Goal: Task Accomplishment & Management: Complete application form

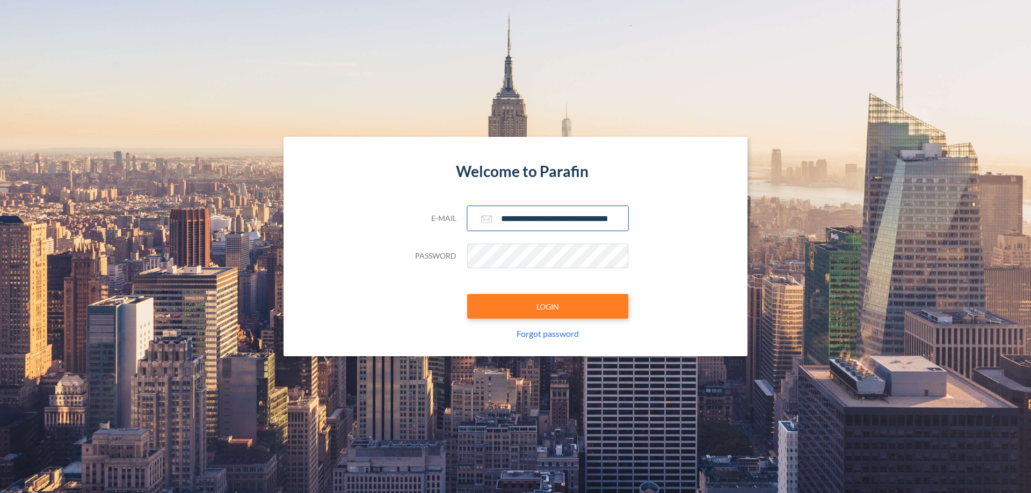
scroll to position [0, 17]
type input "**********"
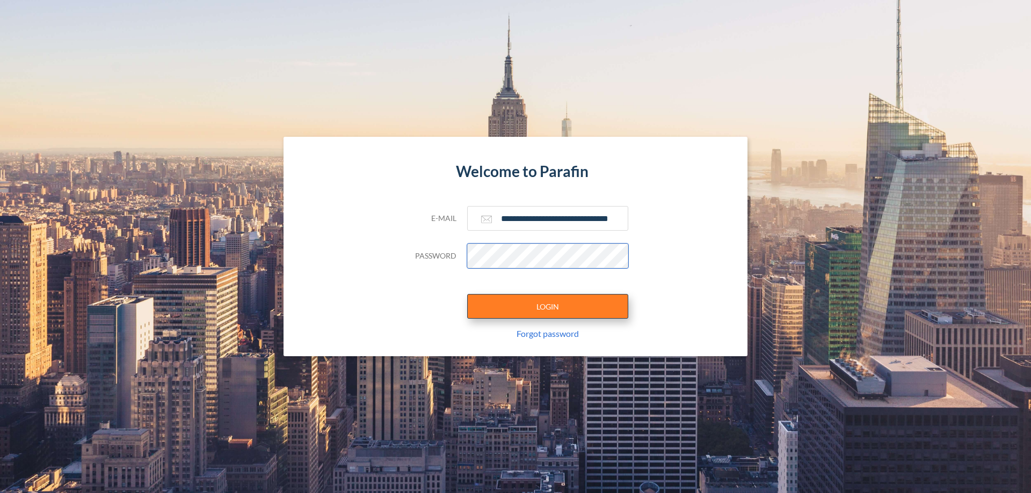
scroll to position [0, 0]
click at [548, 306] on button "LOGIN" at bounding box center [547, 306] width 161 height 25
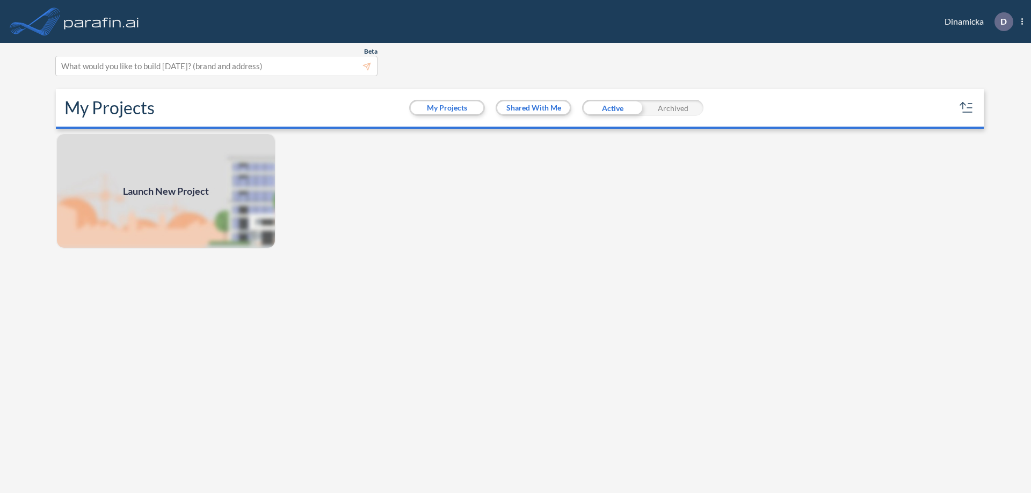
scroll to position [3, 0]
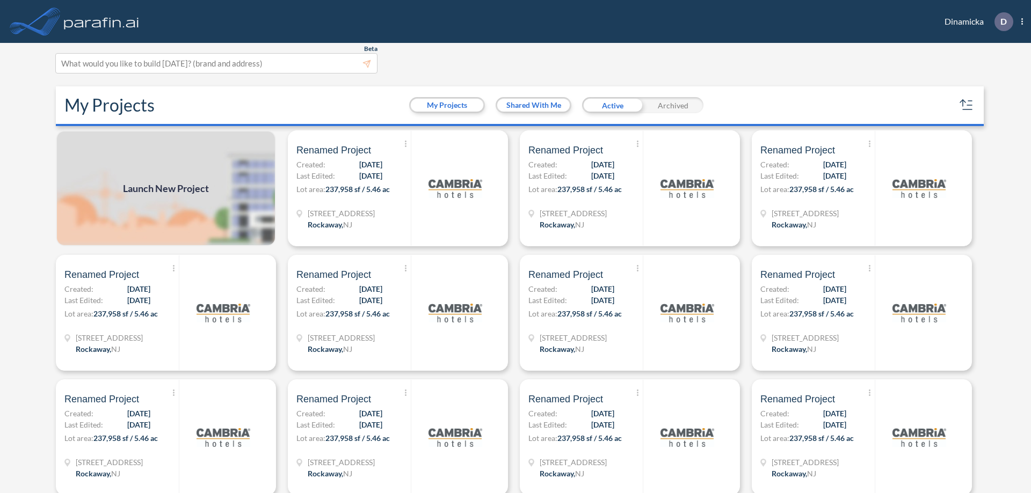
click at [166, 188] on span "Launch New Project" at bounding box center [166, 188] width 86 height 14
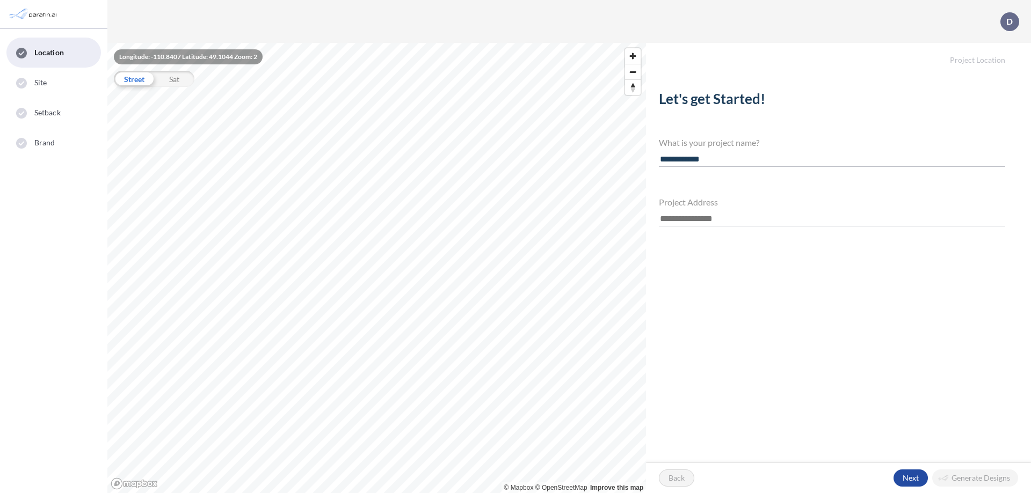
type input "**********"
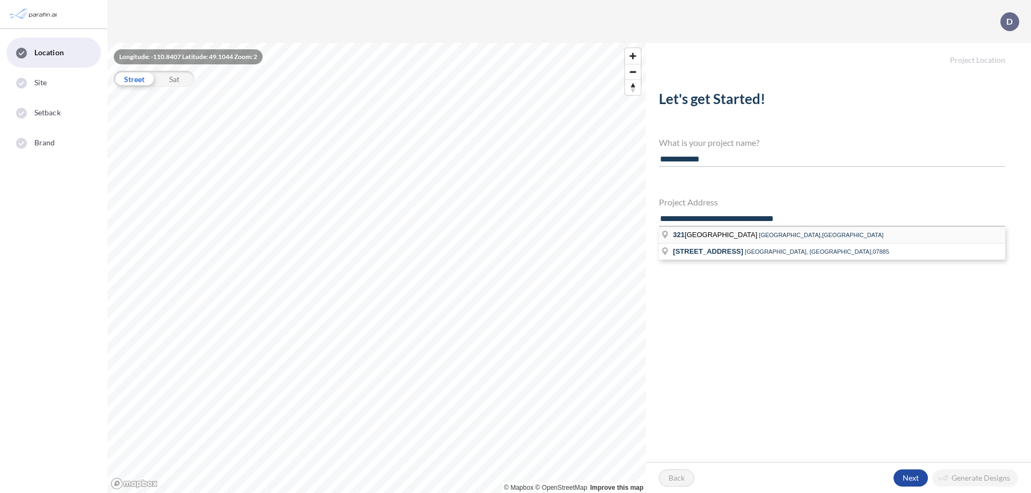
type input "**********"
click at [831, 234] on li "321 Mt Hope Ave Mt Hope Ave, Rockaway,NJ" at bounding box center [832, 235] width 346 height 17
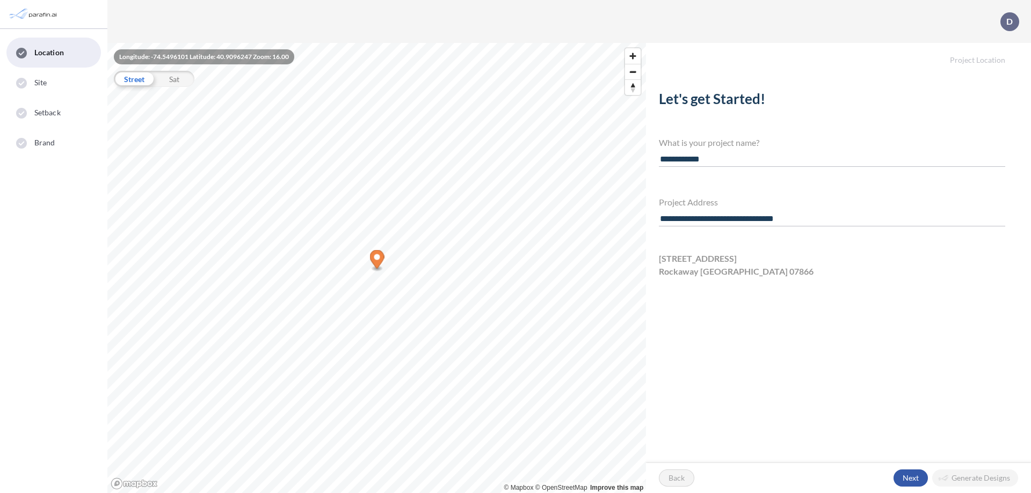
click at [910, 478] on div "button" at bounding box center [910, 478] width 34 height 17
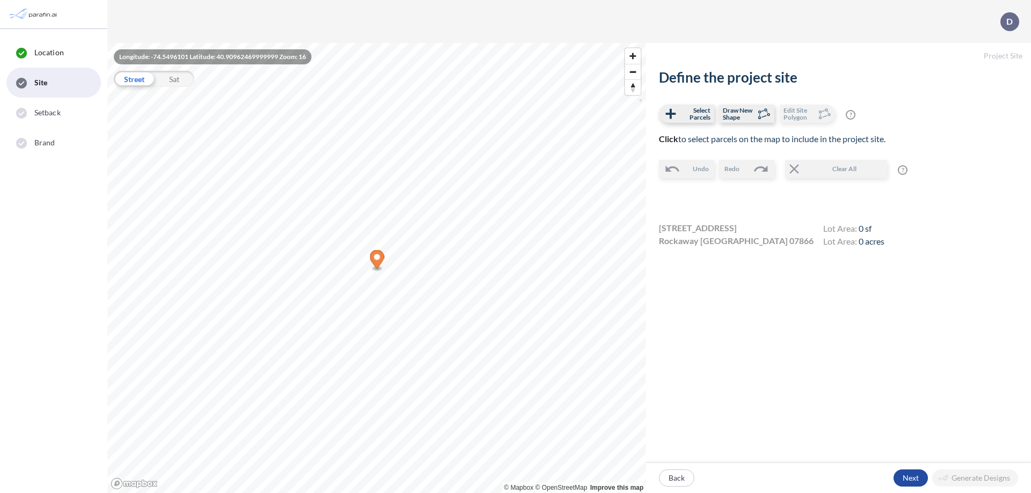
click at [377, 261] on icon "Map marker" at bounding box center [377, 259] width 14 height 19
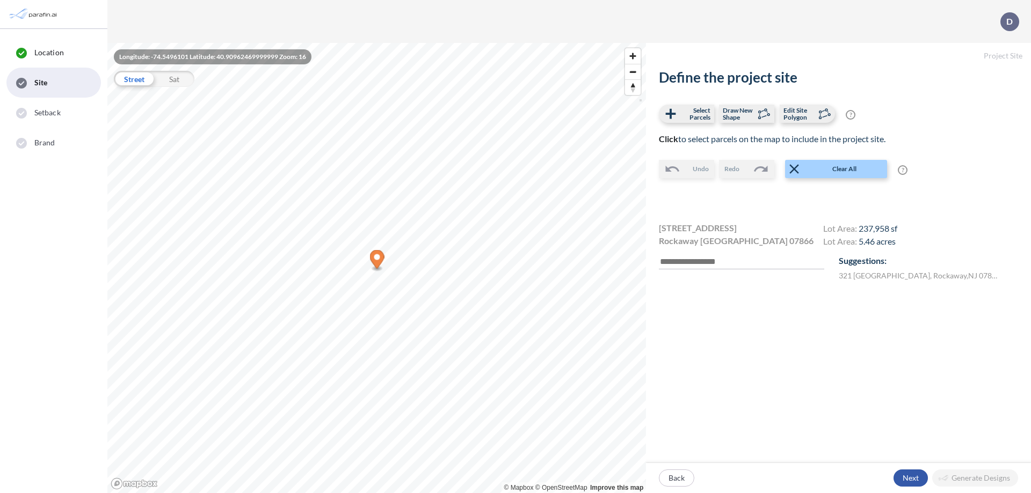
click at [910, 478] on div "button" at bounding box center [910, 478] width 34 height 17
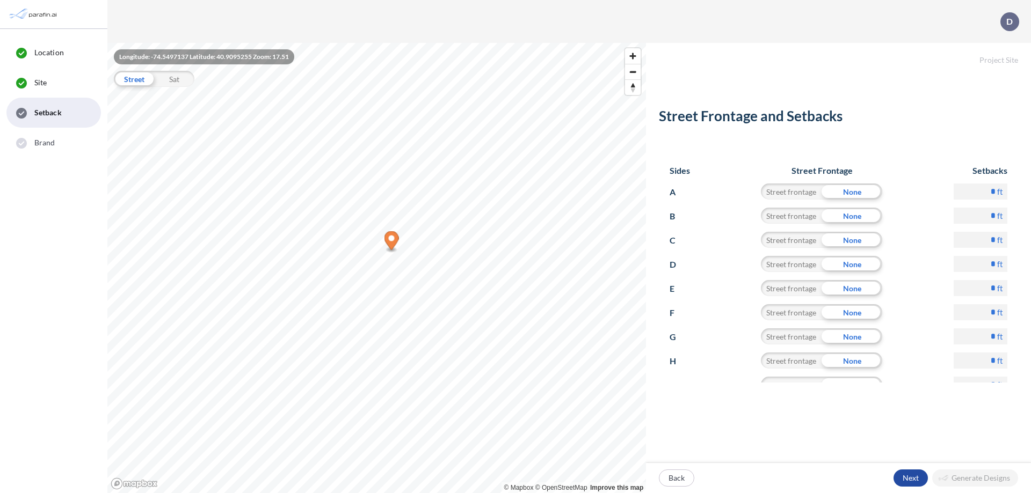
click at [910, 478] on p "Next" at bounding box center [910, 478] width 16 height 11
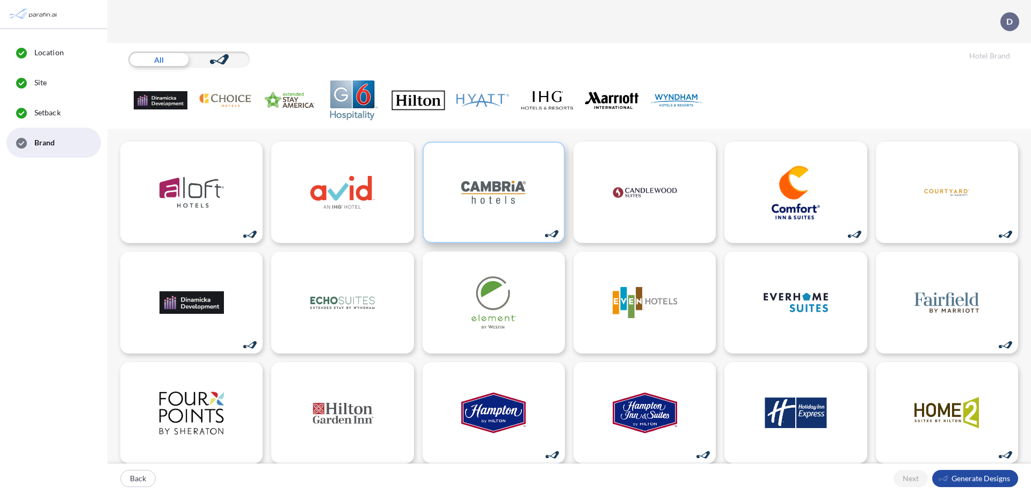
scroll to position [1, 0]
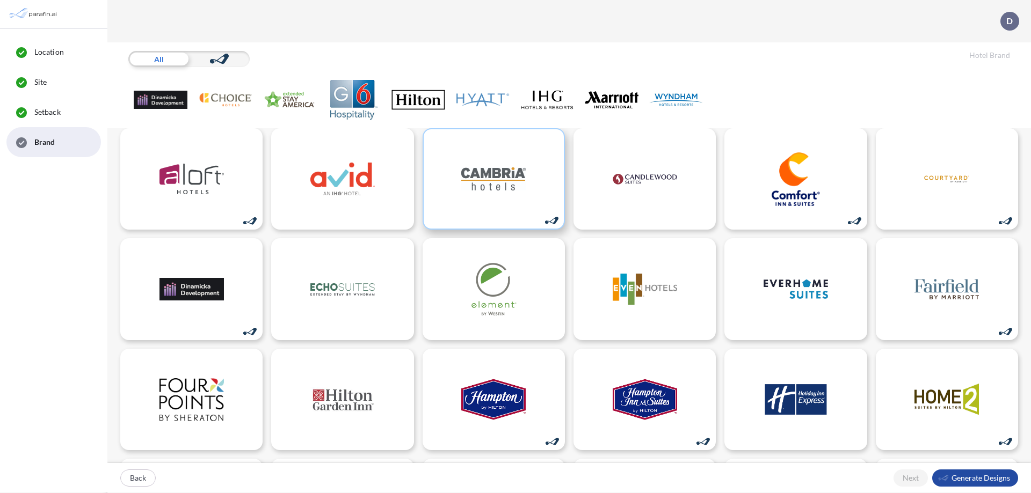
click at [490, 179] on img at bounding box center [493, 179] width 64 height 54
click at [975, 478] on div "button" at bounding box center [975, 478] width 86 height 17
